Goal: Find specific page/section

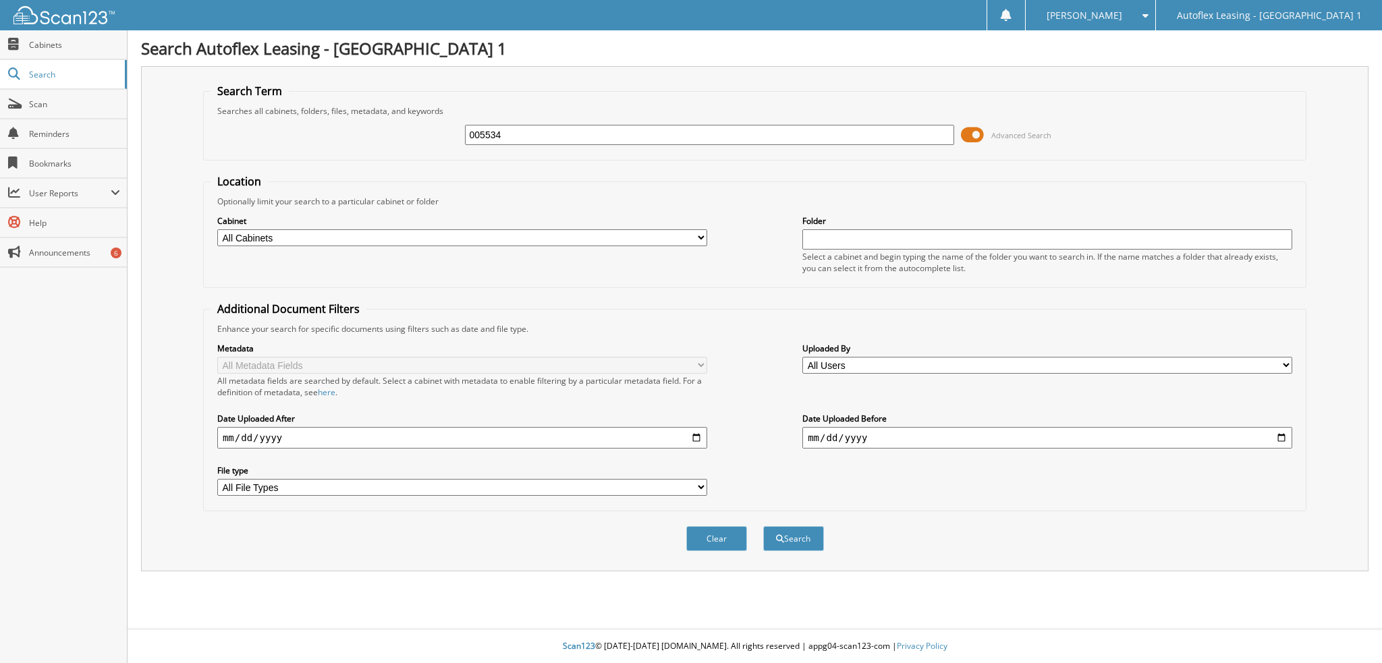
type input "005534"
click at [977, 127] on span at bounding box center [972, 135] width 23 height 20
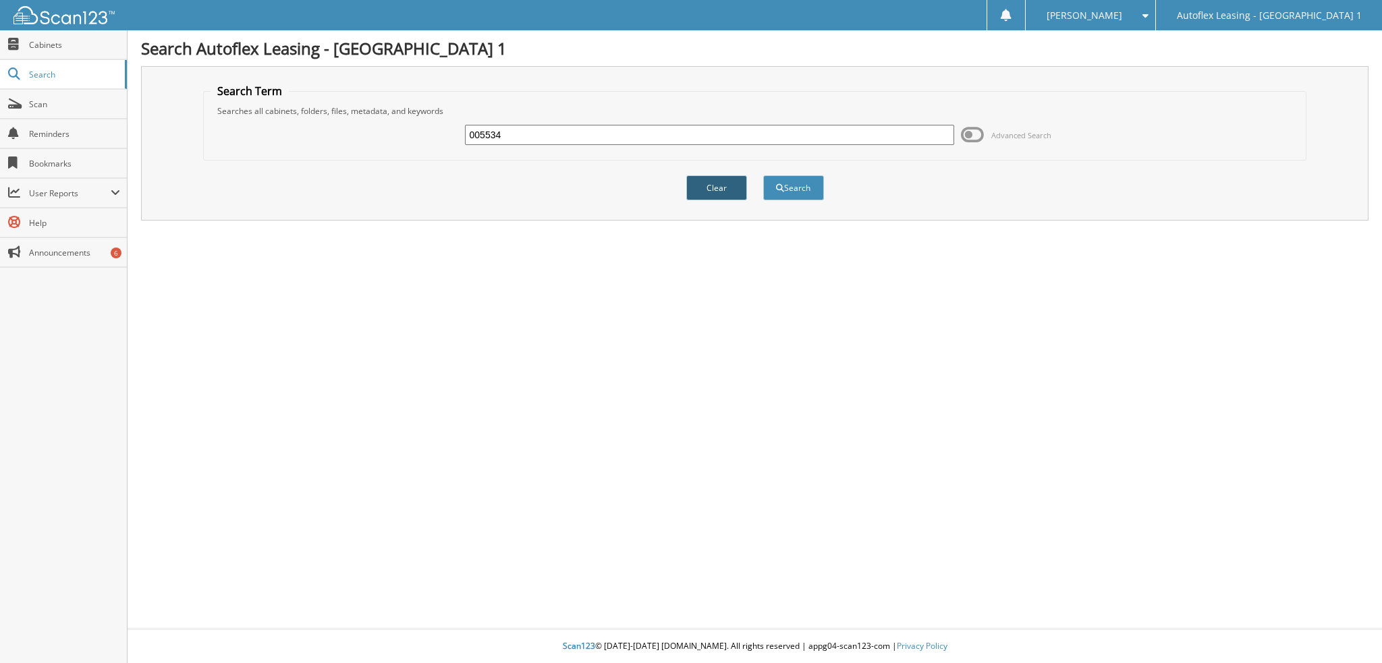
click at [723, 184] on button "Clear" at bounding box center [716, 187] width 61 height 25
click at [718, 134] on input "text" at bounding box center [710, 135] width 490 height 20
type input "005534"
click at [763, 175] on button "Search" at bounding box center [793, 187] width 61 height 25
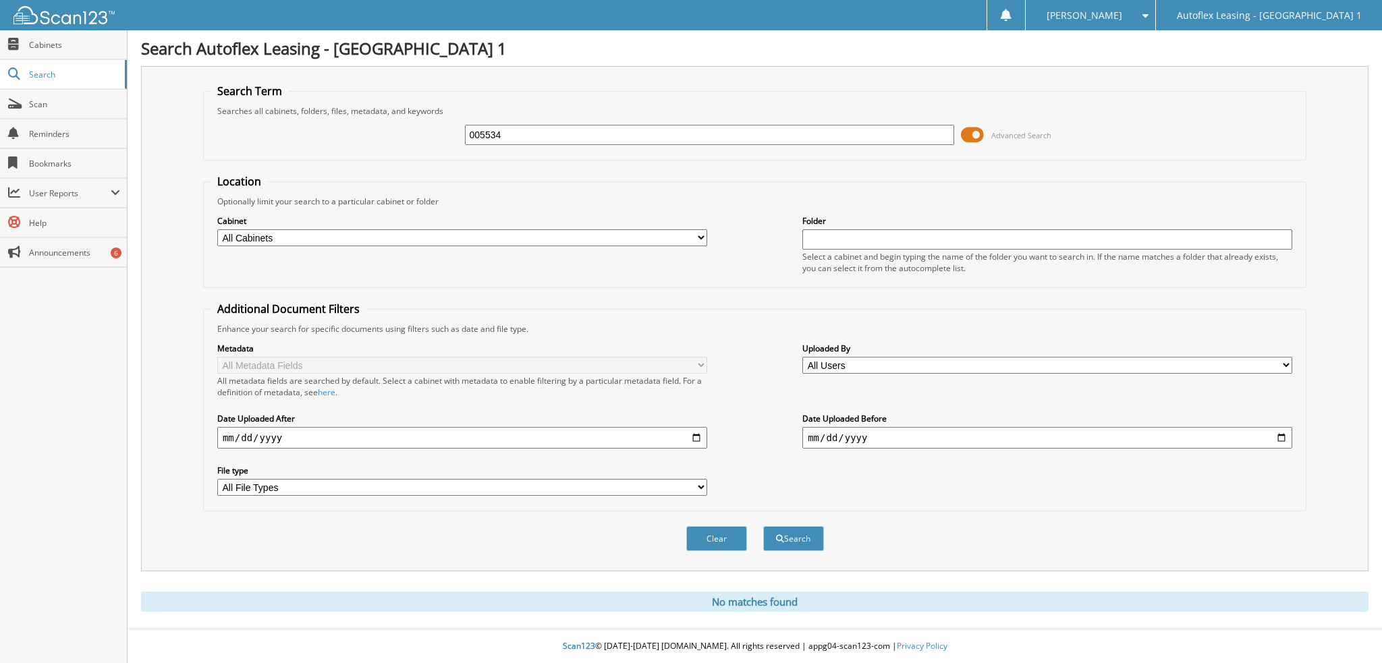
drag, startPoint x: 507, startPoint y: 136, endPoint x: 275, endPoint y: 136, distance: 232.1
click at [275, 136] on div "005534 Advanced Search" at bounding box center [754, 135] width 1088 height 36
type input "metrolis"
click at [763, 526] on button "Search" at bounding box center [793, 538] width 61 height 25
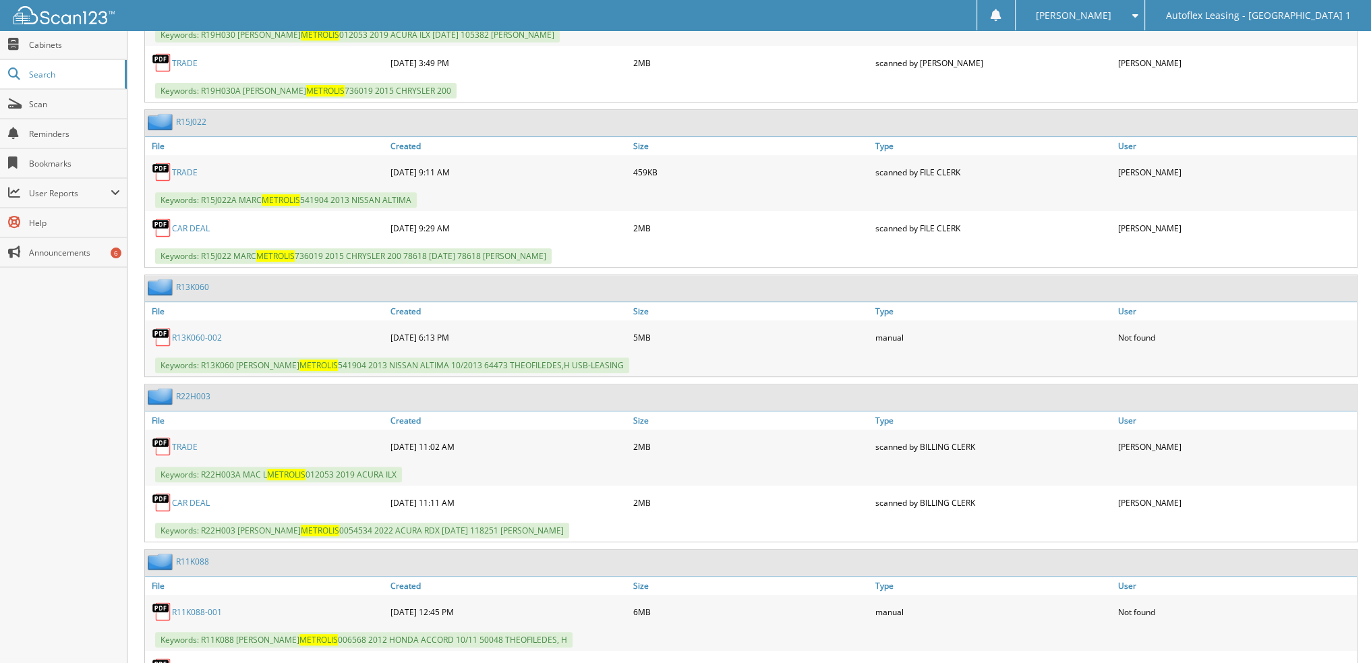
scroll to position [742, 0]
click at [187, 497] on link "CAR DEAL" at bounding box center [191, 502] width 38 height 11
